Goal: Check status: Check status

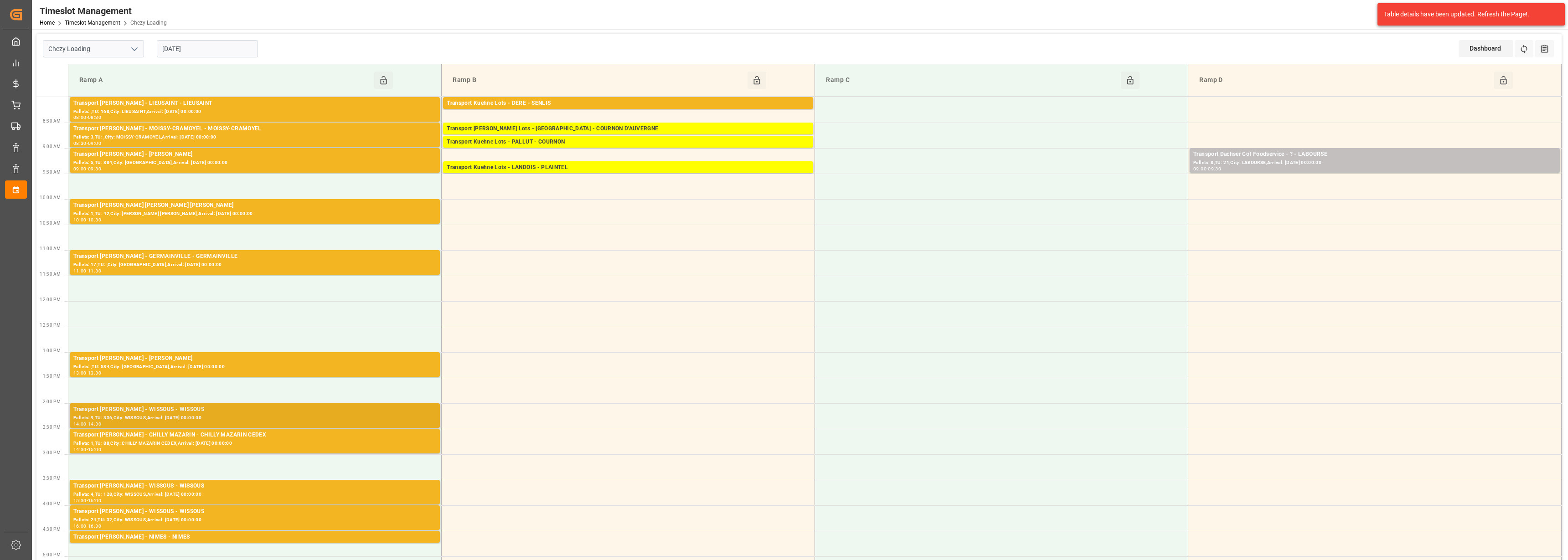
scroll to position [285, 0]
